Goal: Find contact information: Find contact information

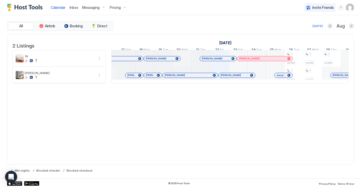
scroll to position [0, 181]
click at [191, 77] on div "[PERSON_NAME]" at bounding box center [188, 74] width 46 height 3
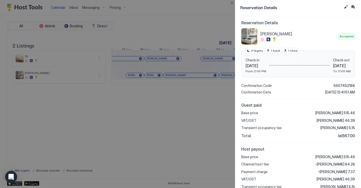
scroll to position [0, 0]
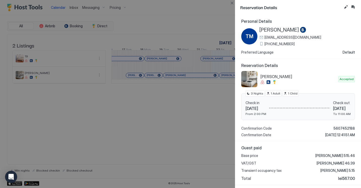
drag, startPoint x: 293, startPoint y: 43, endPoint x: 264, endPoint y: 43, distance: 29.3
click at [264, 43] on div "[PHONE_NUMBER]" at bounding box center [290, 44] width 62 height 5
copy span "[PHONE_NUMBER]"
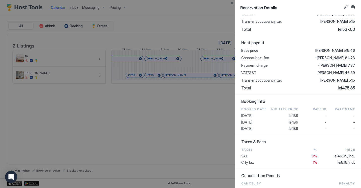
scroll to position [213, 0]
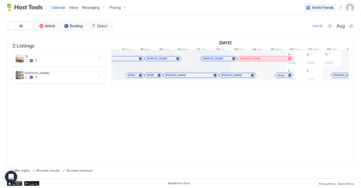
click at [87, 9] on span "Messaging" at bounding box center [90, 7] width 17 height 5
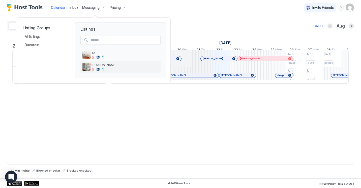
click at [107, 67] on div "[PERSON_NAME]" at bounding box center [125, 67] width 67 height 8
